Goal: Download file/media

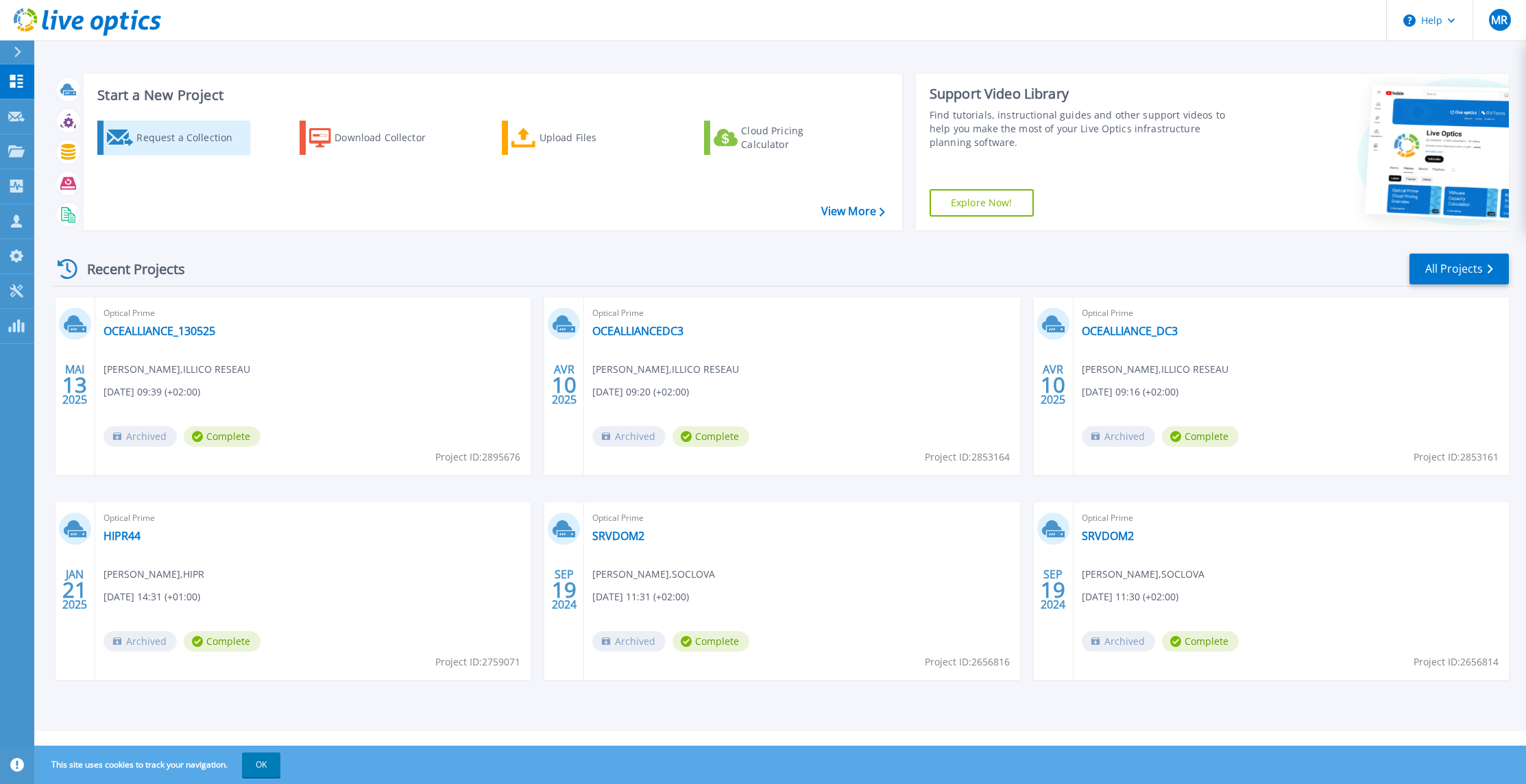
click at [185, 136] on div "Request a Collection" at bounding box center [191, 137] width 110 height 27
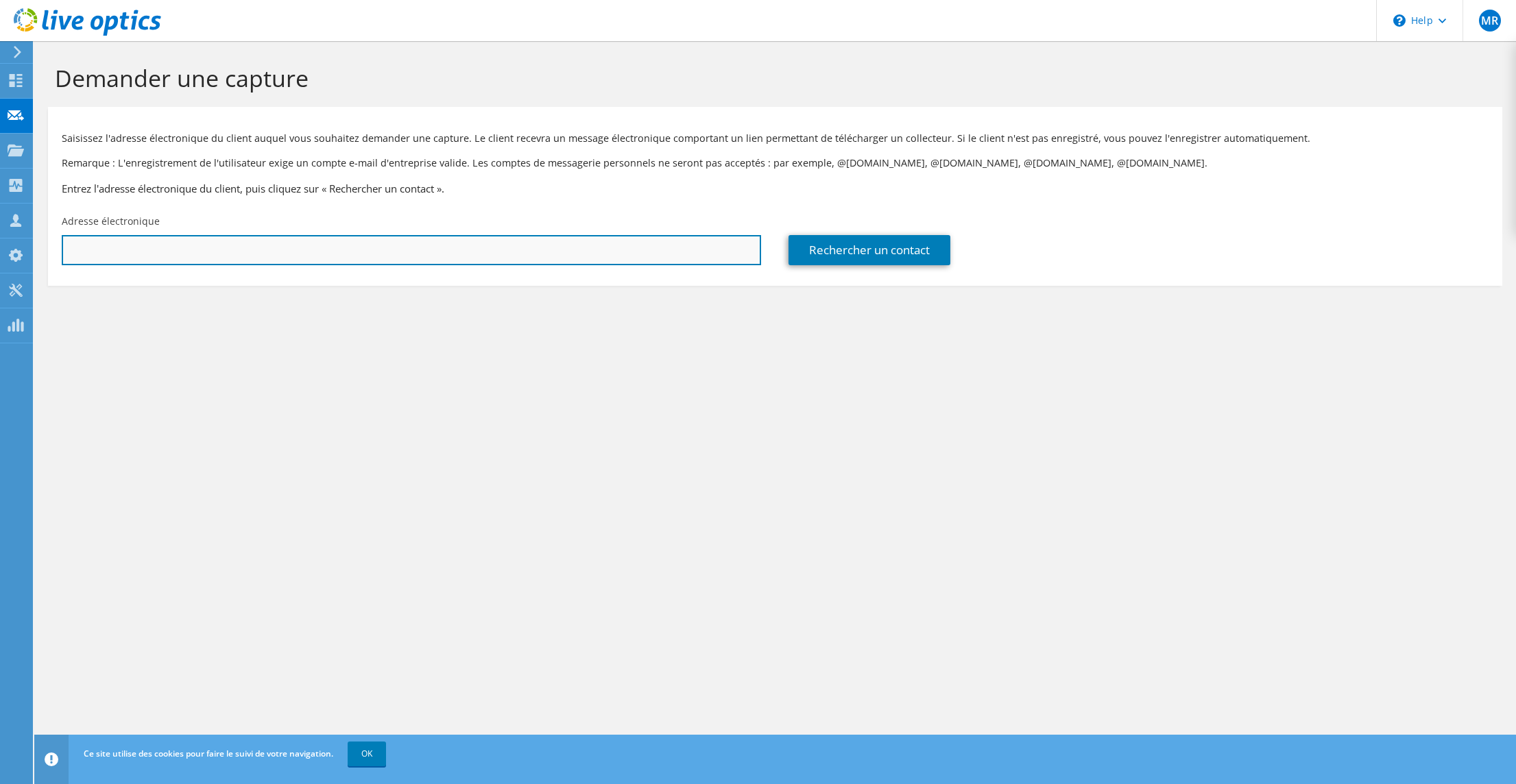
click at [255, 254] on input "text" at bounding box center [412, 250] width 699 height 31
type input "n"
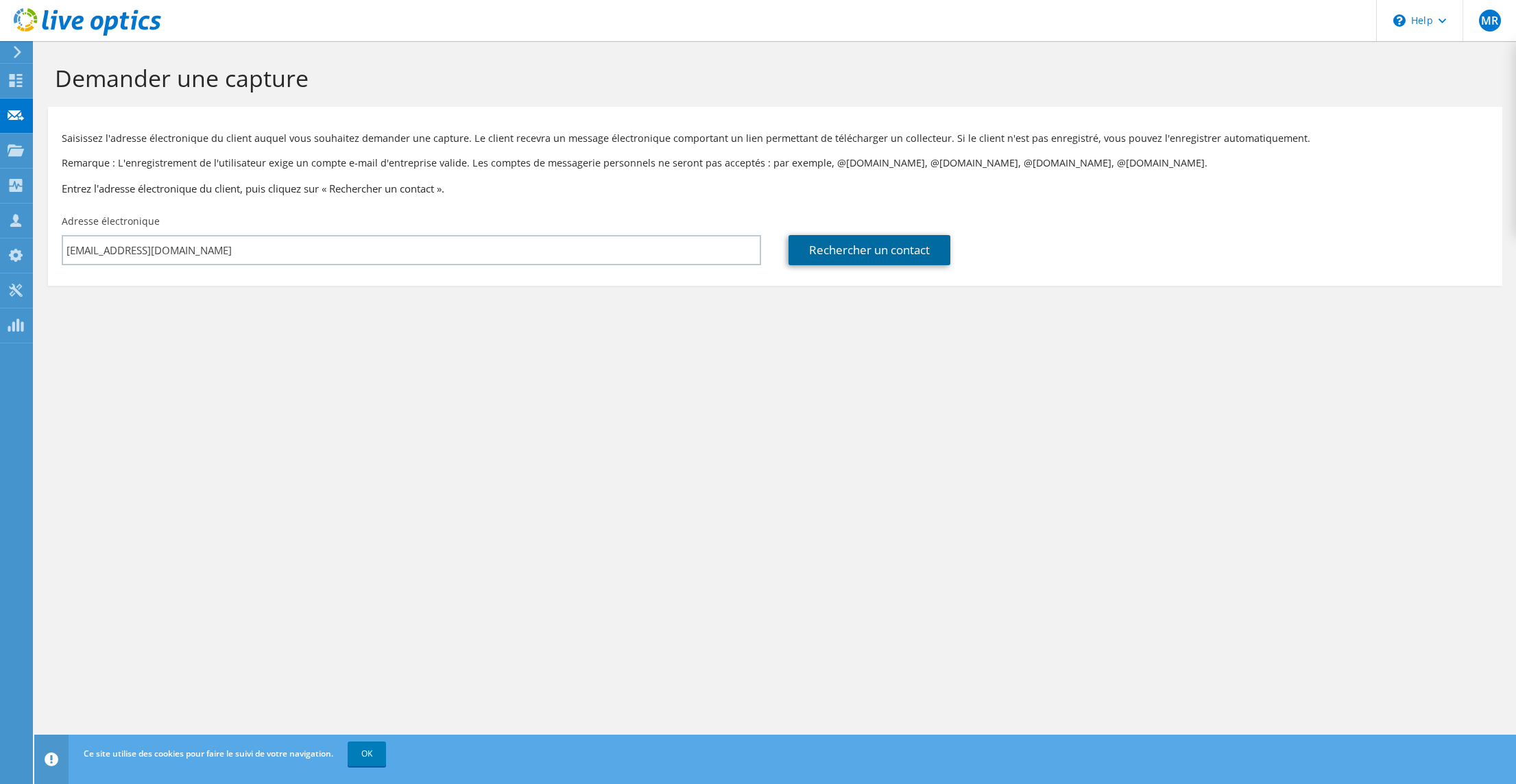
click at [876, 254] on link "Rechercher un contact" at bounding box center [870, 250] width 162 height 31
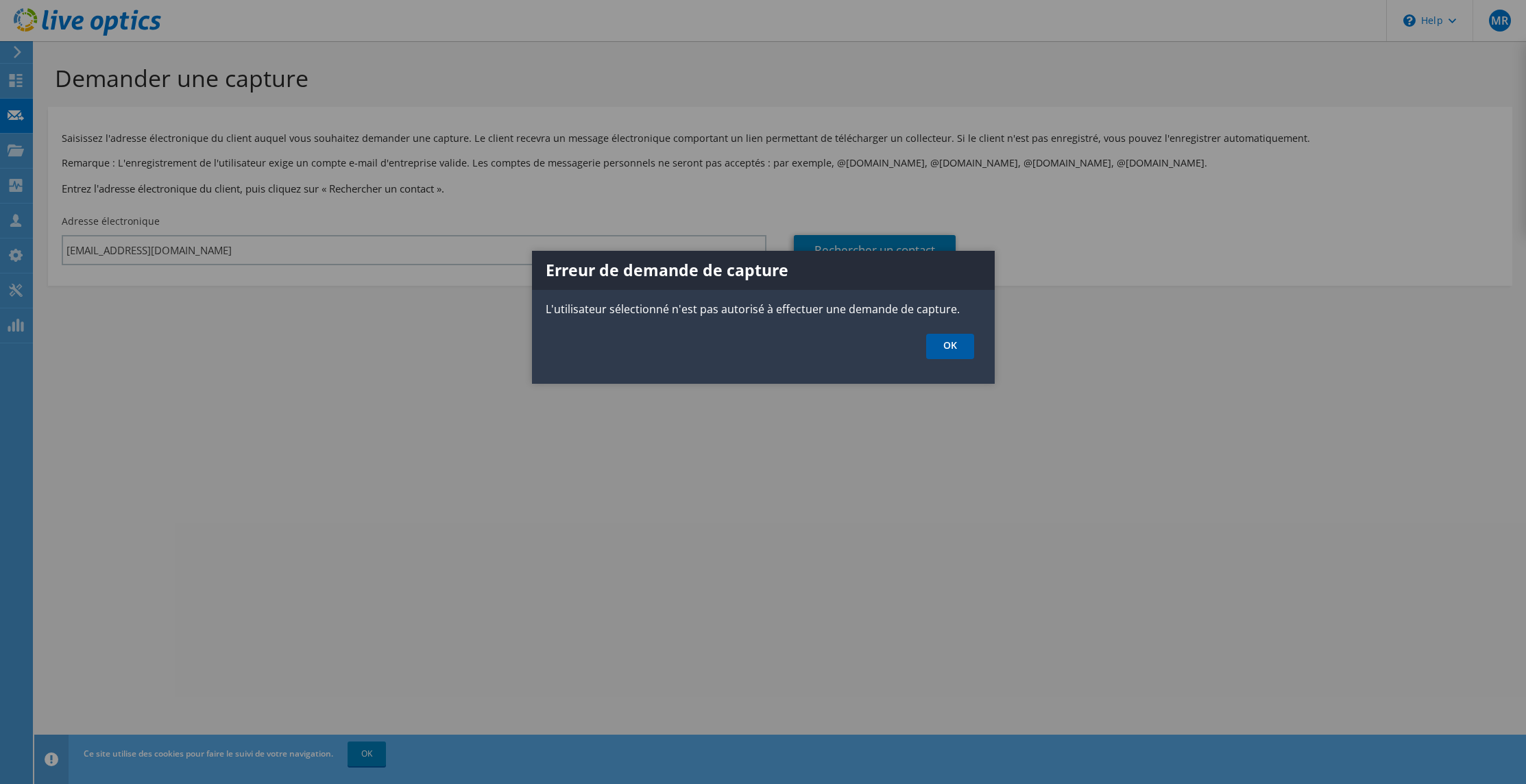
click at [944, 345] on link "OK" at bounding box center [950, 346] width 48 height 26
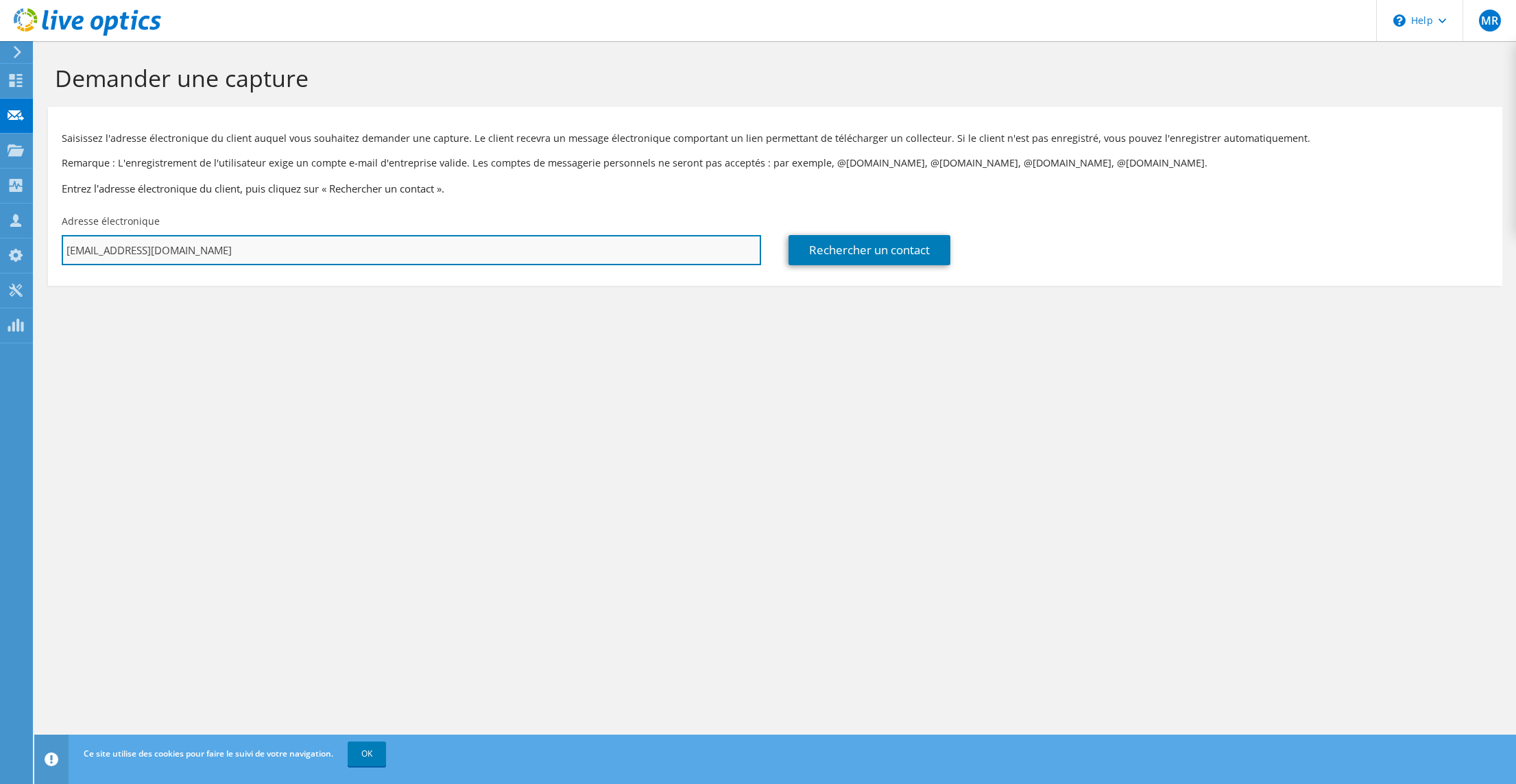
click at [137, 246] on input "[EMAIL_ADDRESS][DOMAIN_NAME]" at bounding box center [412, 250] width 699 height 31
drag, startPoint x: 139, startPoint y: 252, endPoint x: 63, endPoint y: 213, distance: 85.4
click at [62, 211] on div "Adresse électronique [EMAIL_ADDRESS][DOMAIN_NAME]" at bounding box center [411, 240] width 727 height 64
type input "[EMAIL_ADDRESS][DOMAIN_NAME]"
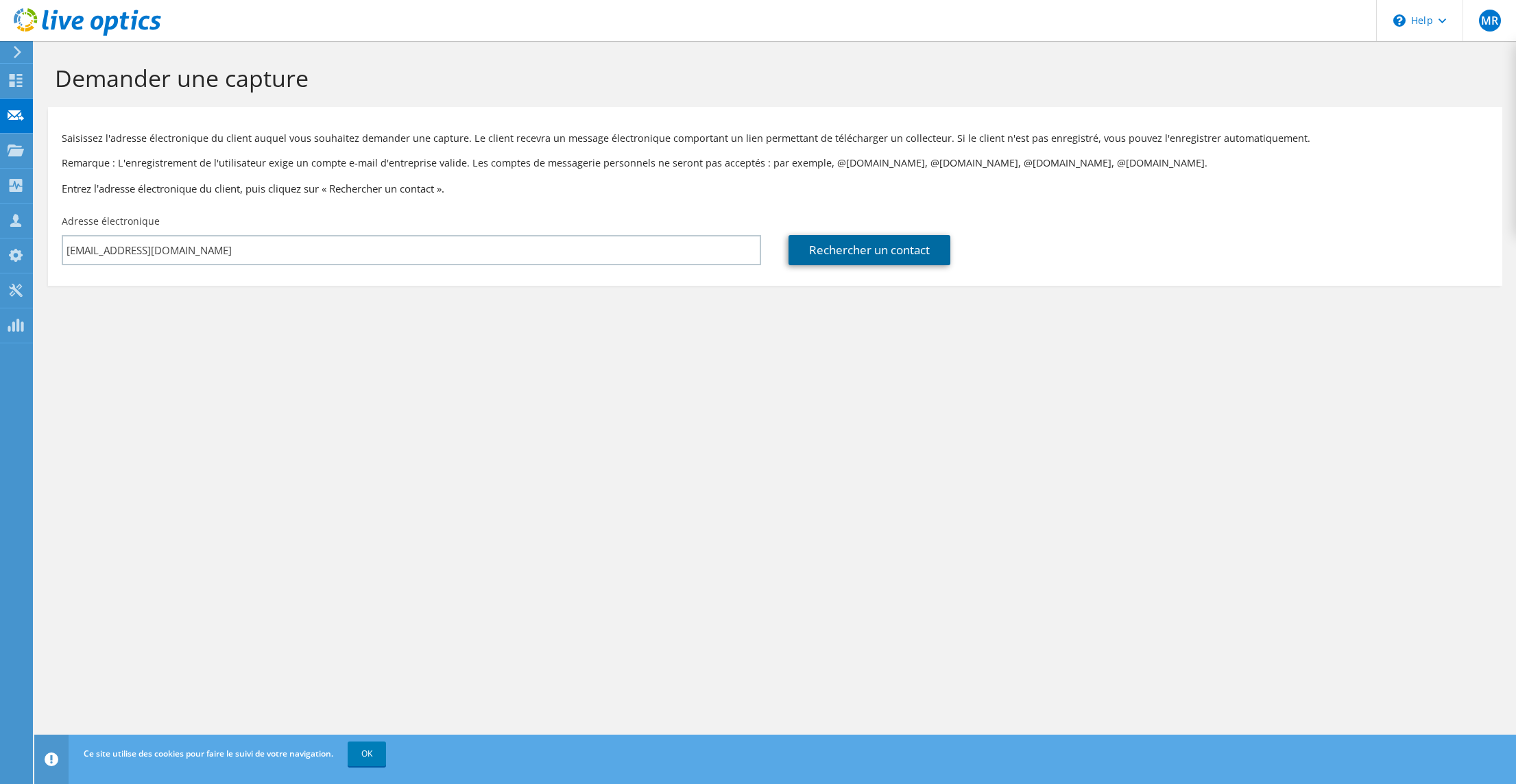
click at [841, 250] on link "Rechercher un contact" at bounding box center [870, 250] width 162 height 31
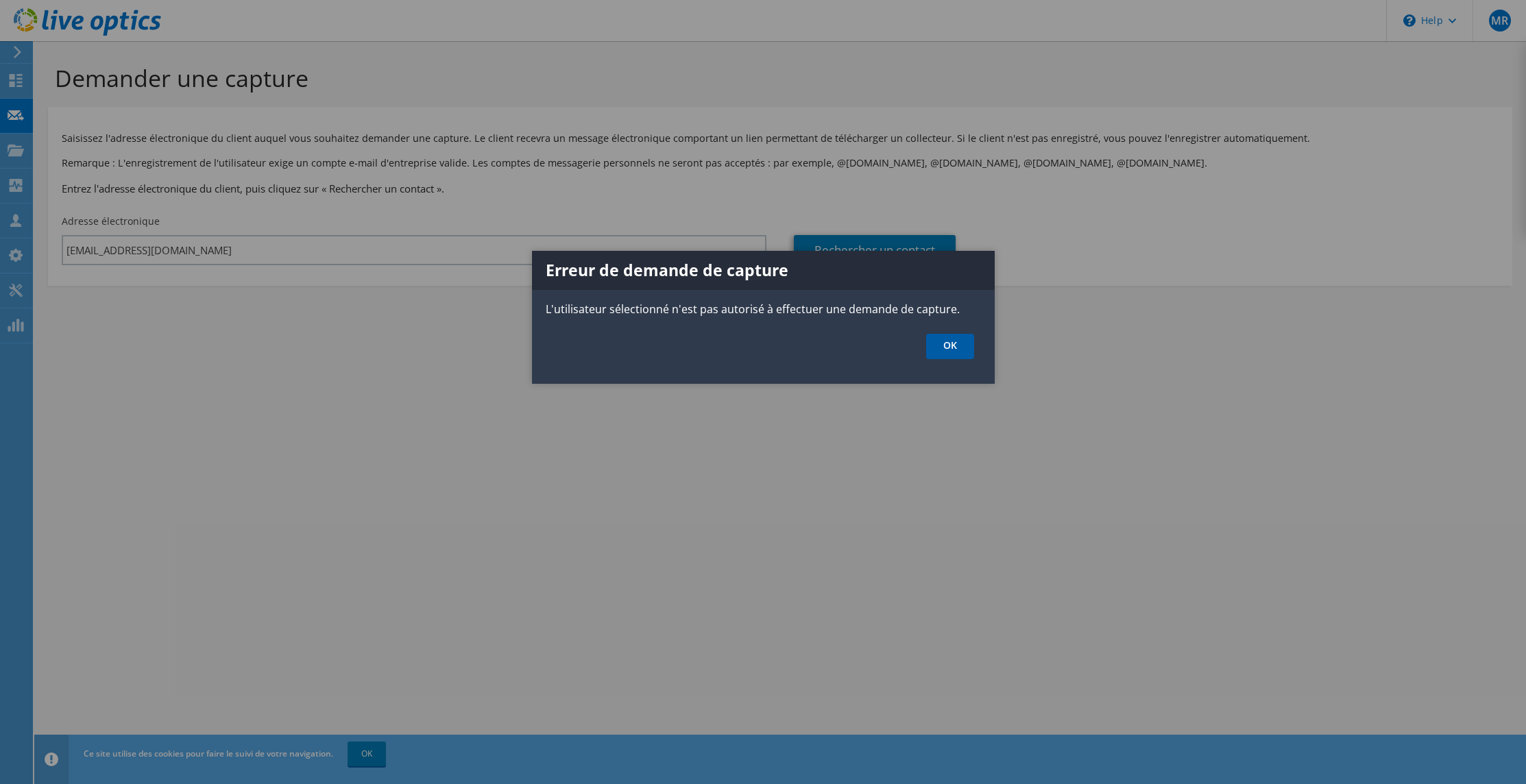
click at [933, 345] on link "OK" at bounding box center [950, 346] width 48 height 26
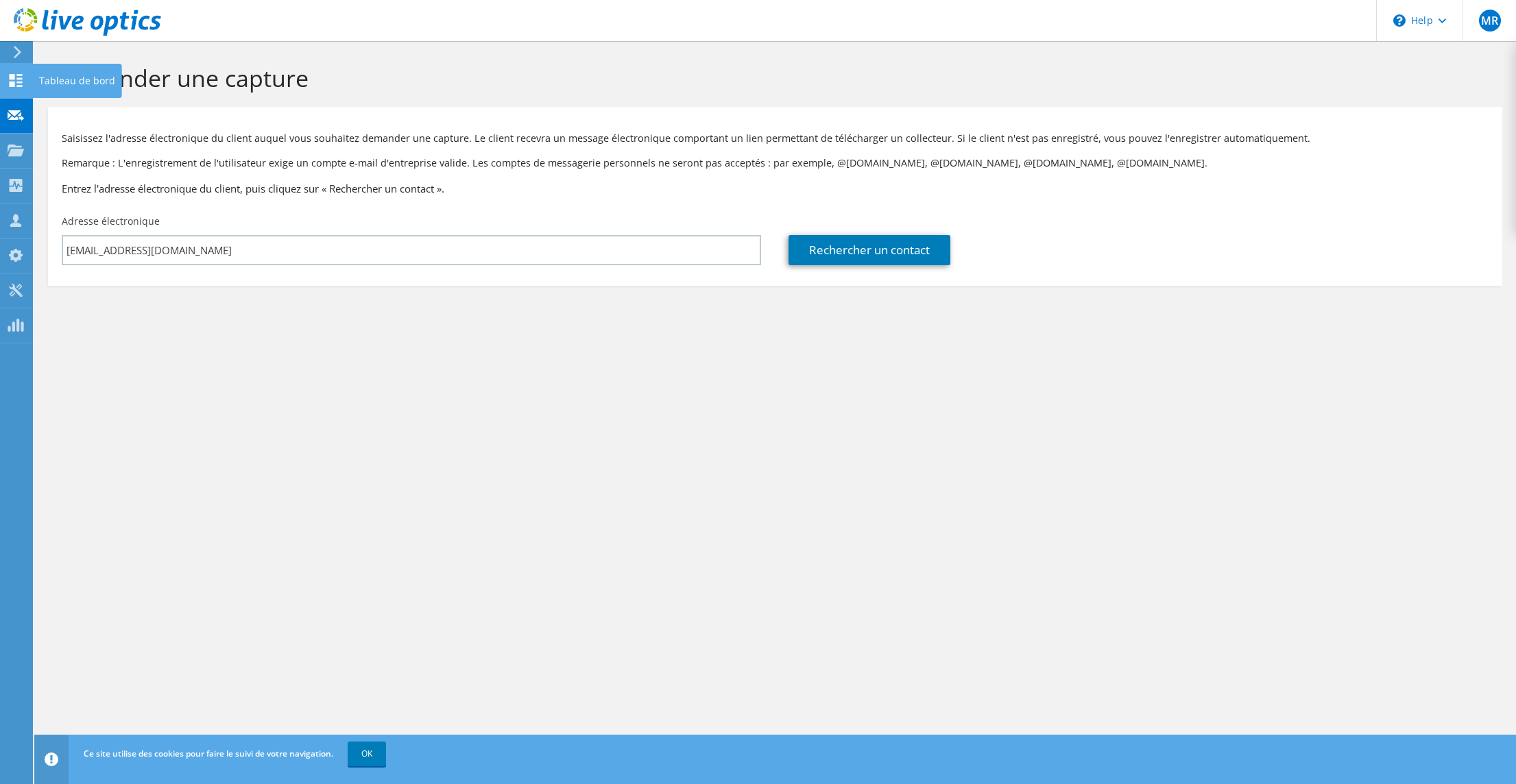
click at [21, 80] on icon at bounding box center [16, 81] width 17 height 13
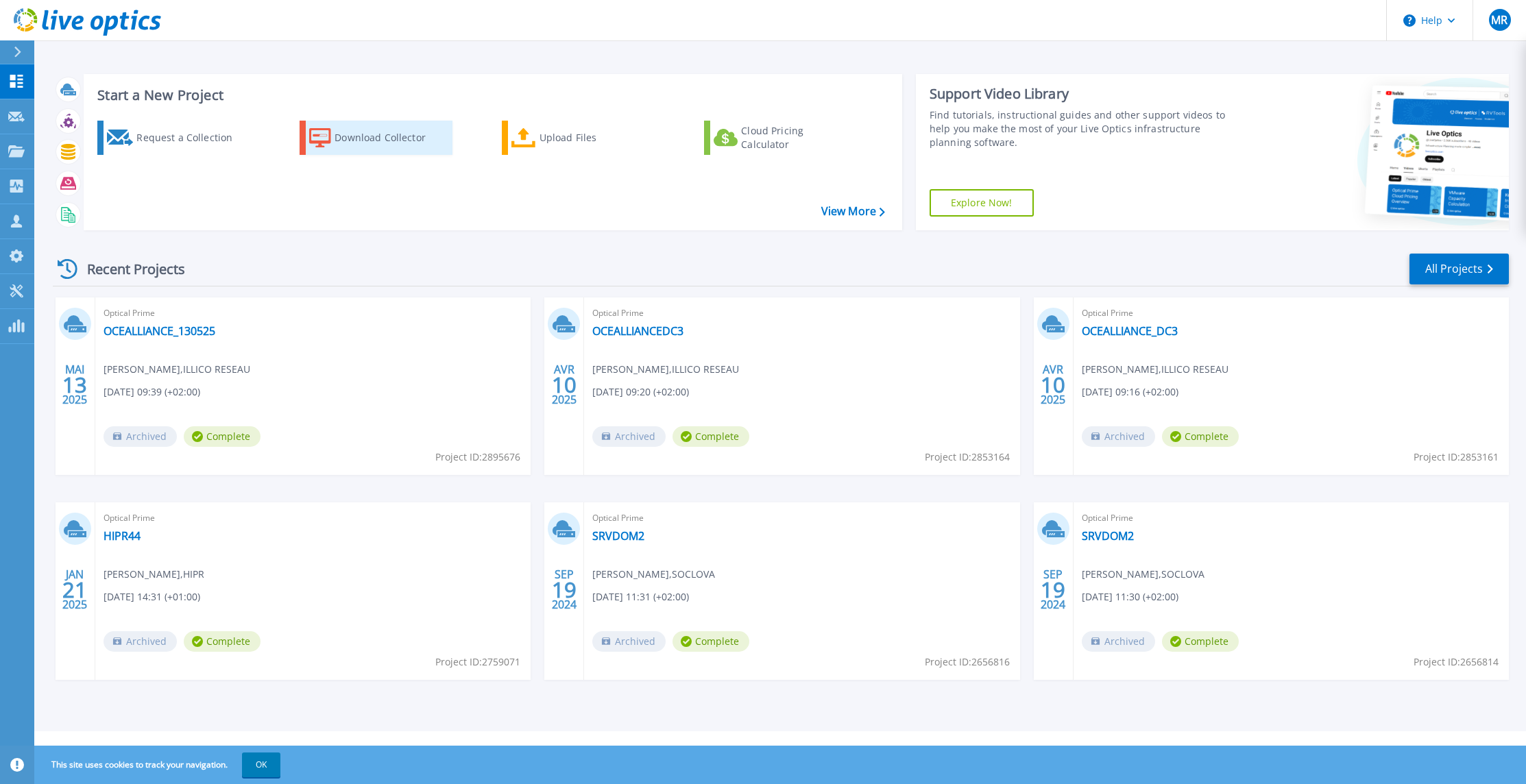
click at [363, 132] on div "Download Collector" at bounding box center [389, 137] width 110 height 27
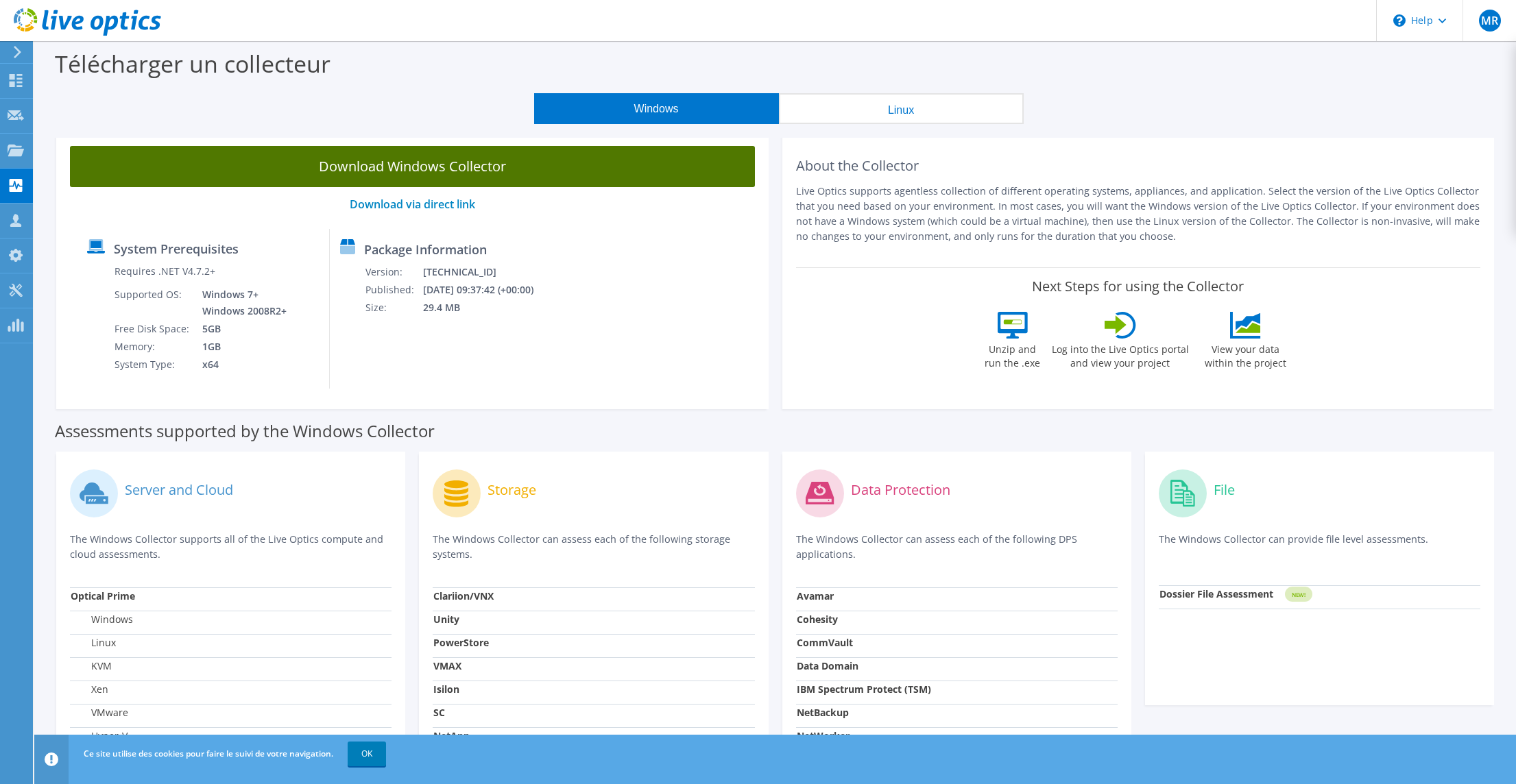
click at [436, 157] on link "Download Windows Collector" at bounding box center [412, 167] width 685 height 41
